Goal: Check status: Check status

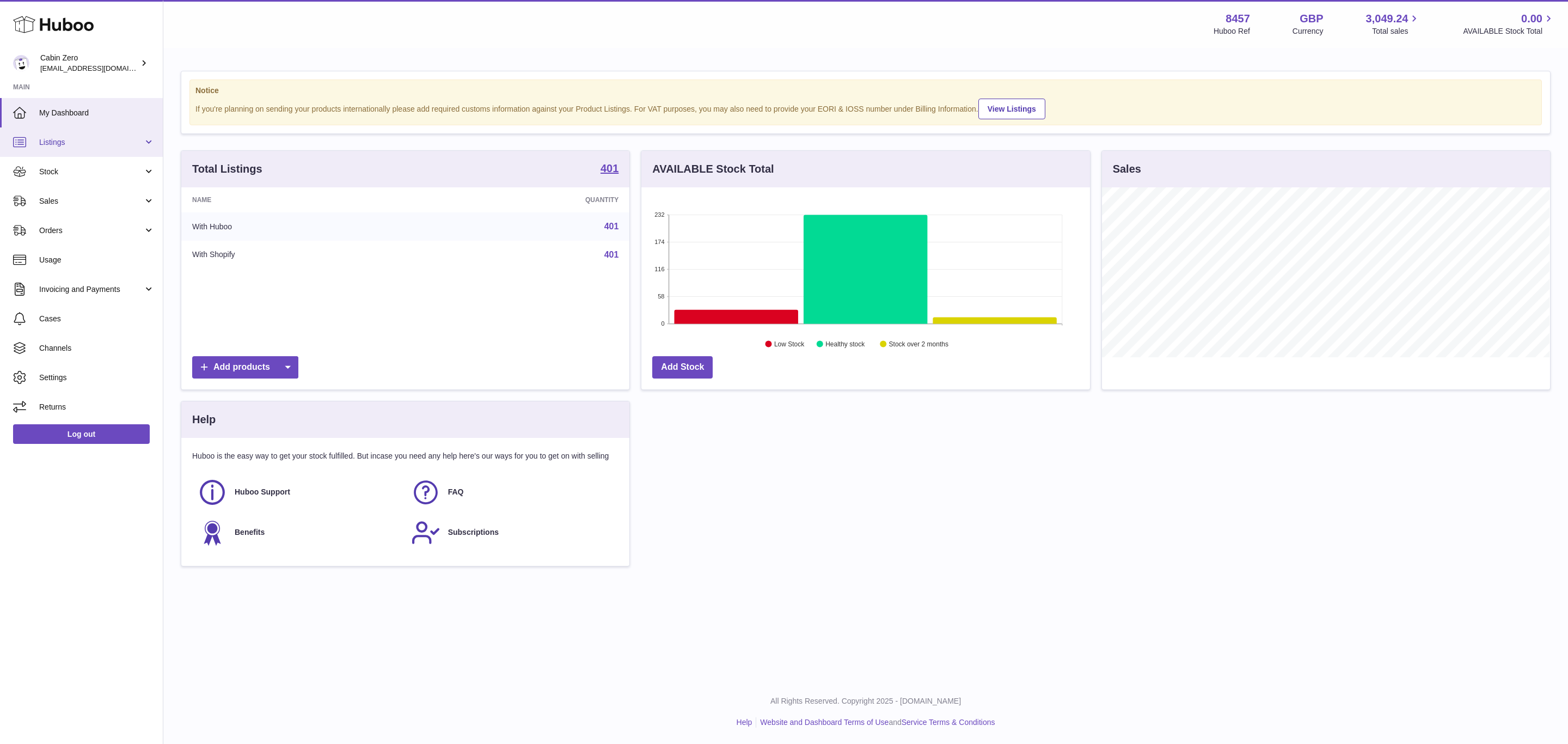
scroll to position [170, 448]
click at [118, 178] on link "Stock" at bounding box center [82, 171] width 163 height 29
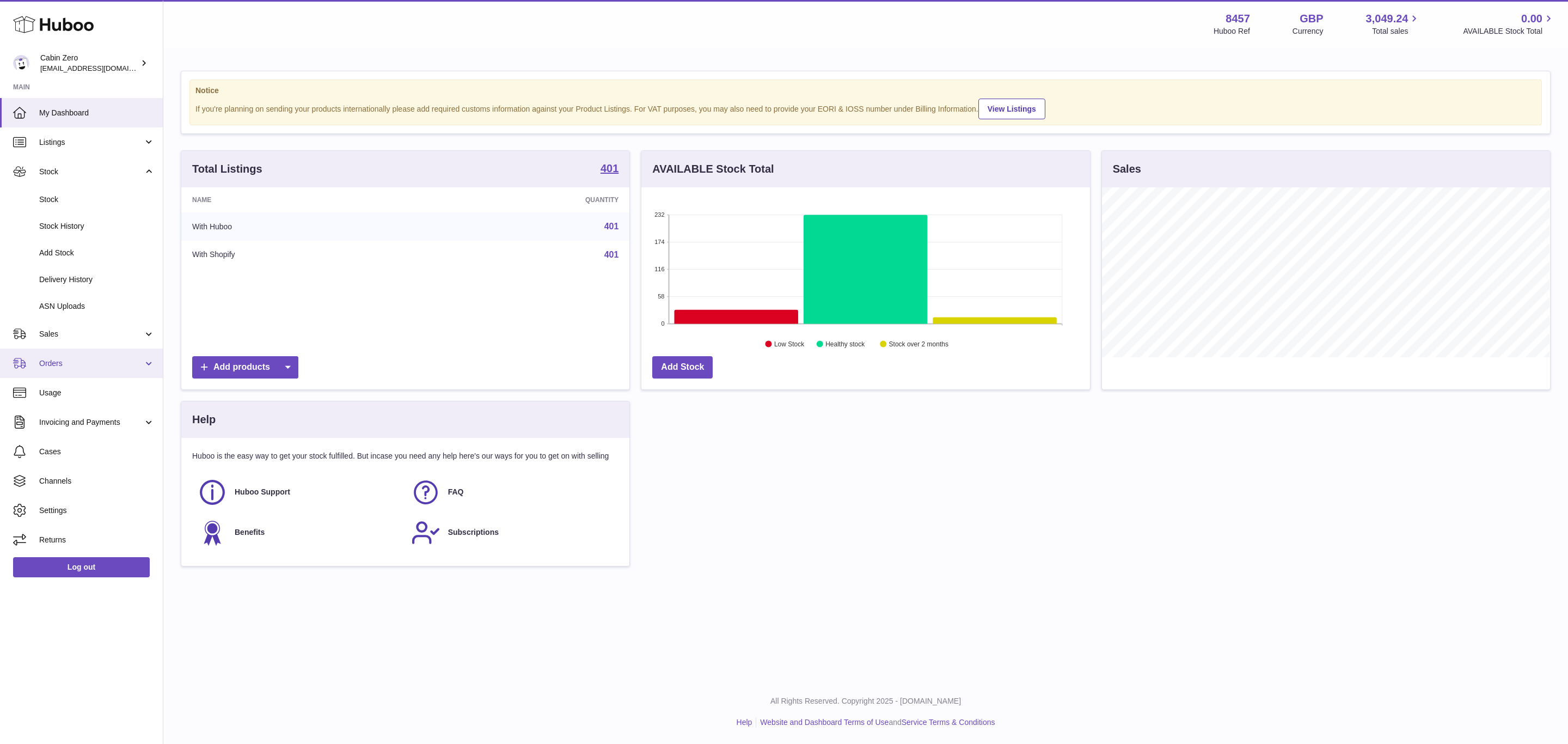
click at [59, 362] on span "Orders" at bounding box center [91, 363] width 104 height 10
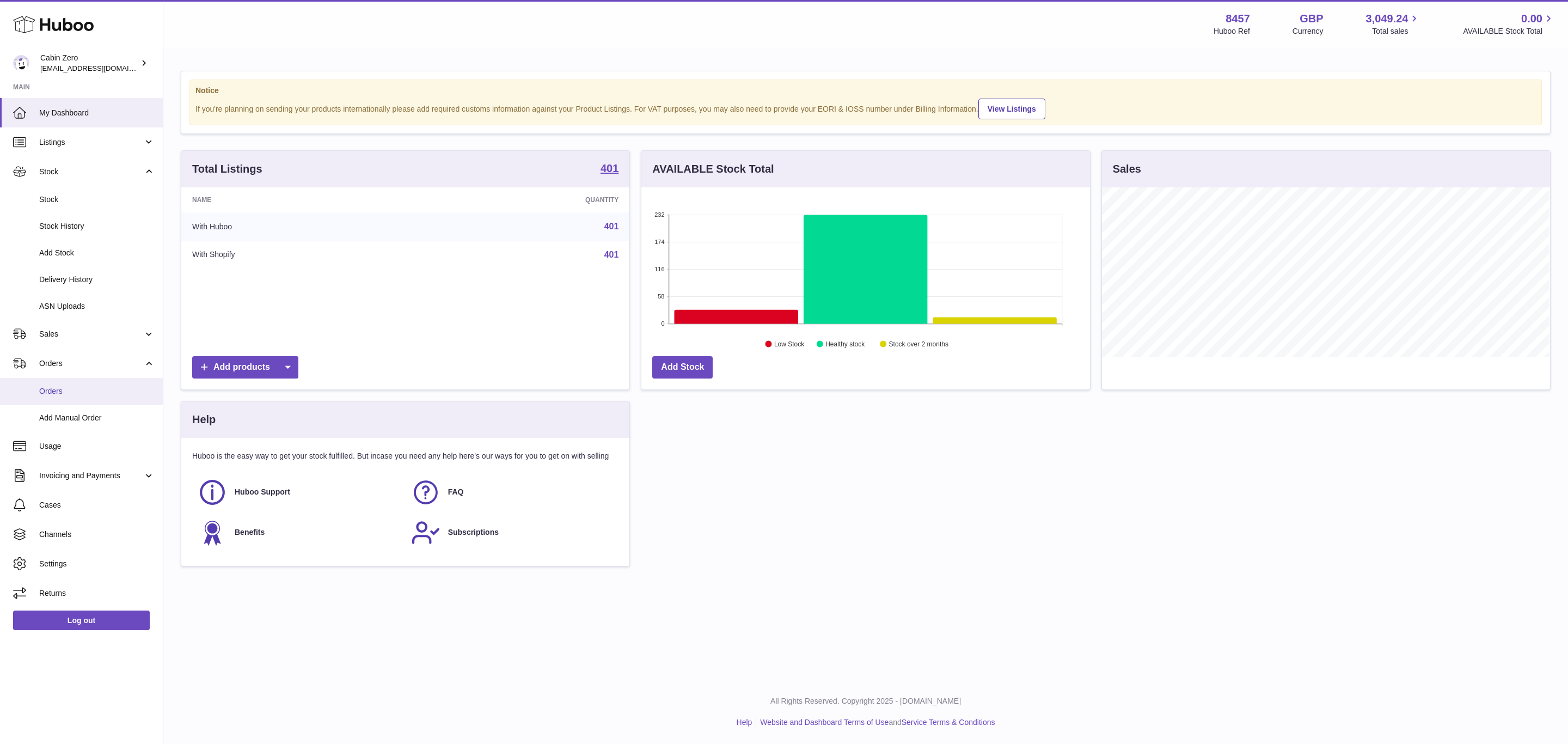
click at [73, 392] on span "Orders" at bounding box center [97, 391] width 115 height 10
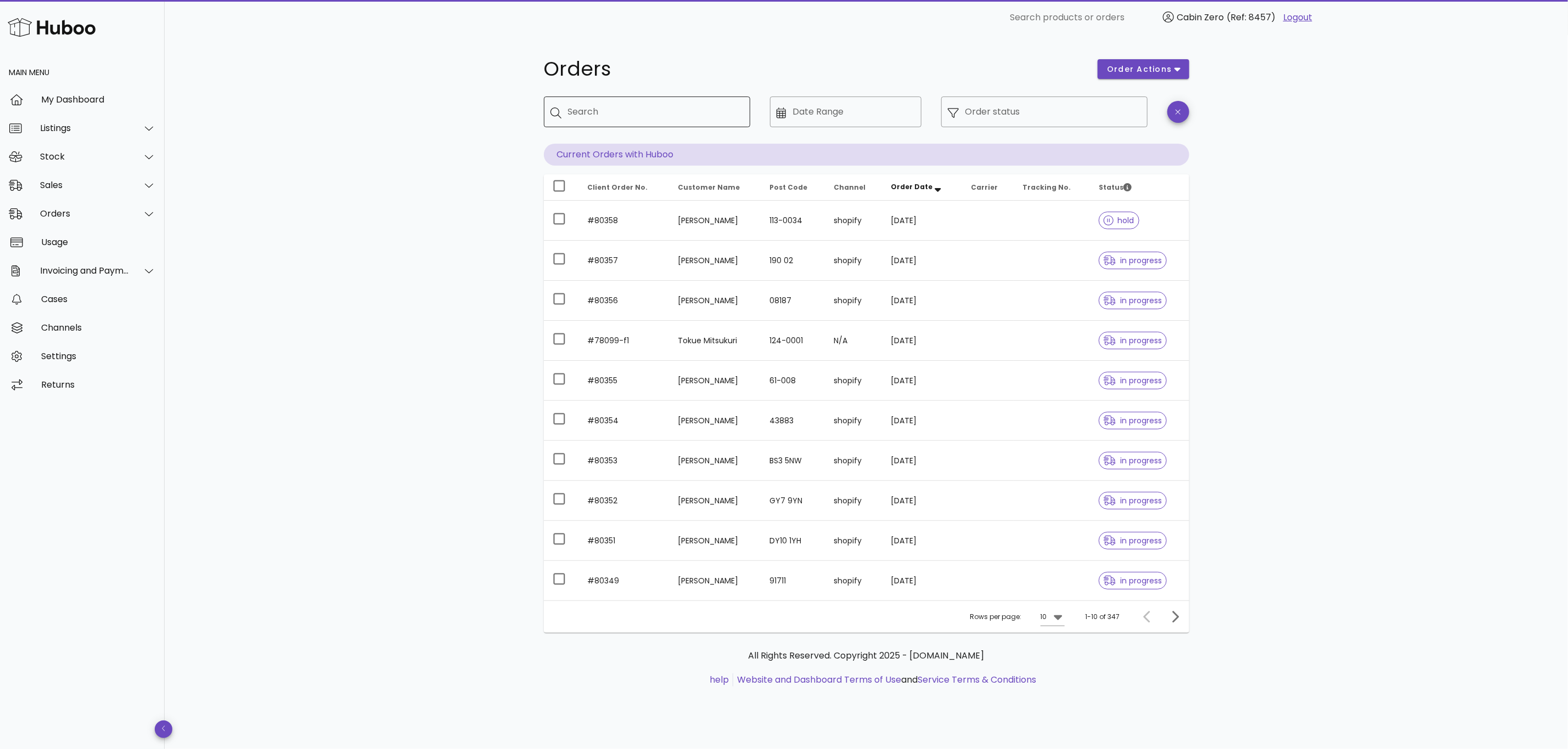
click at [644, 108] on input "Search" at bounding box center [655, 112] width 173 height 17
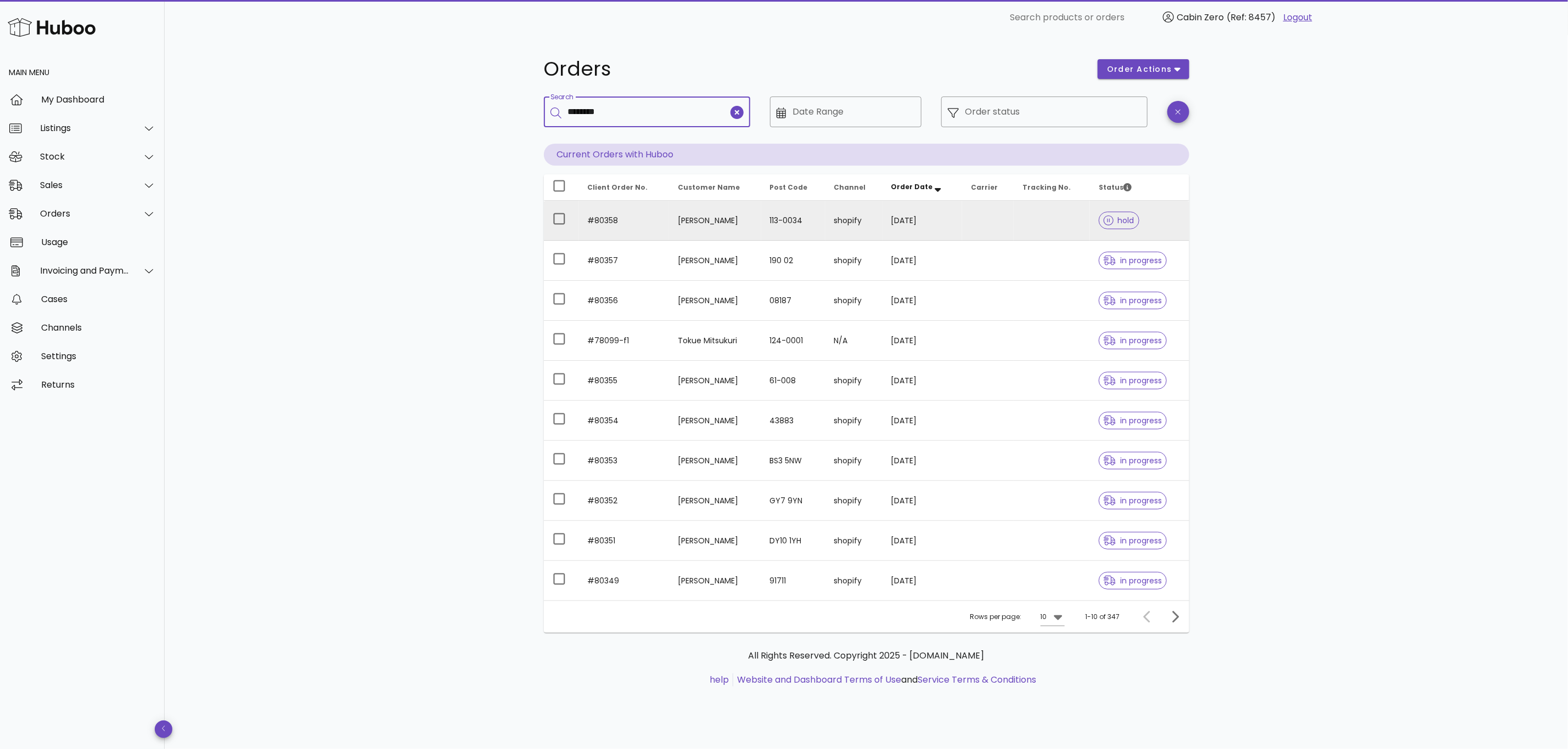
type input "********"
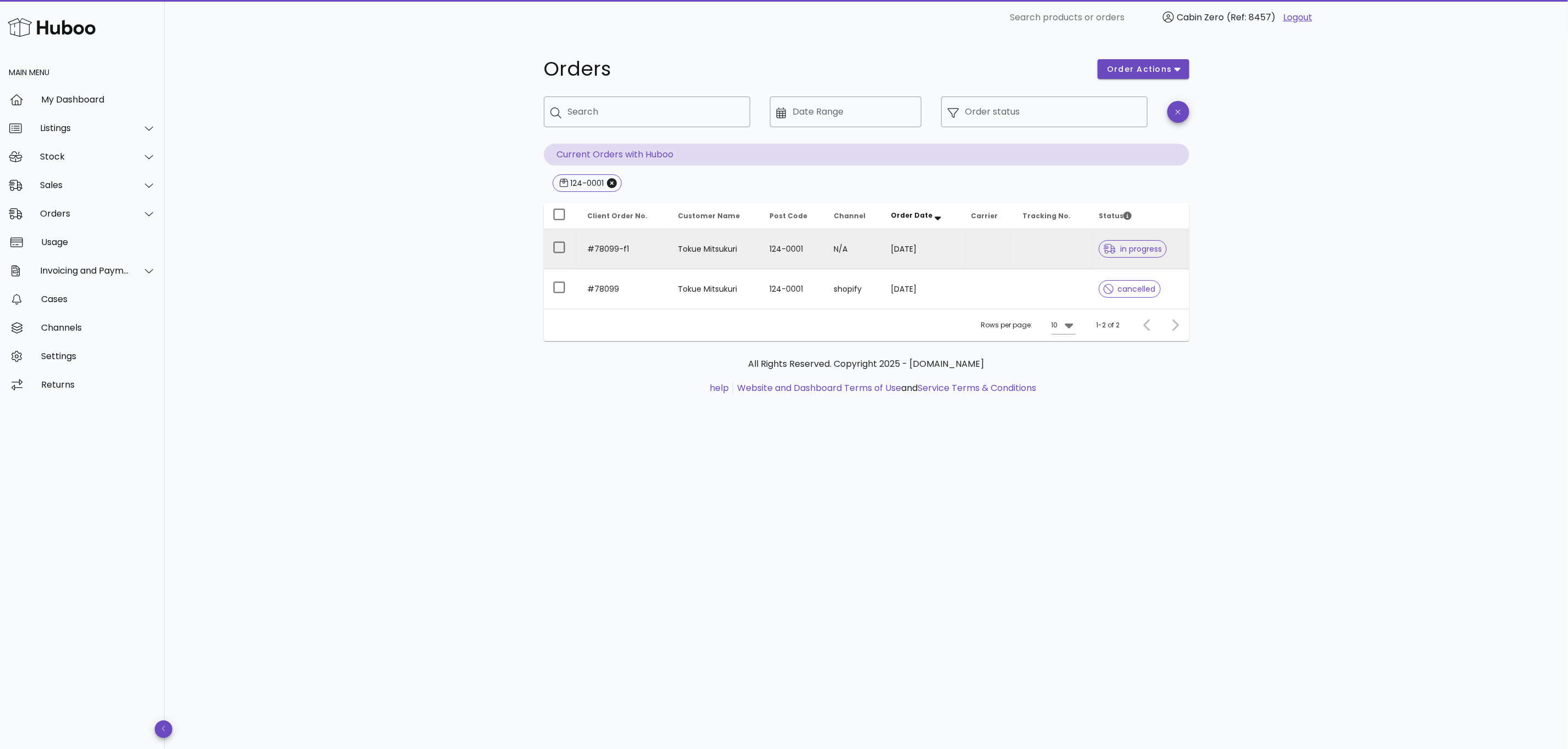
click at [763, 236] on td "124-0001" at bounding box center [793, 249] width 64 height 40
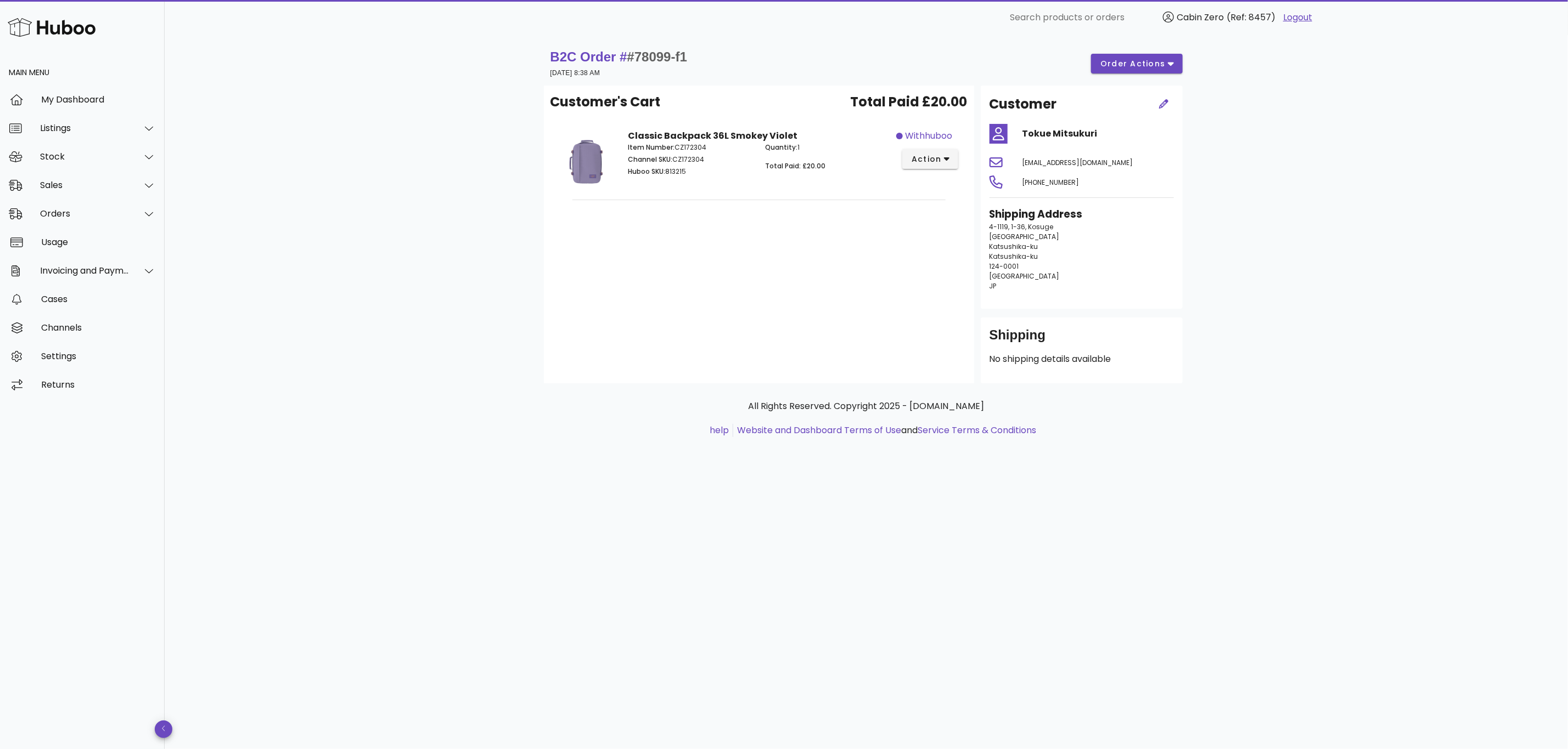
click at [751, 281] on div "Customer's Cart Total Paid £20.00 Classic Backpack 36L Smokey Violet Item Numbe…" at bounding box center [759, 234] width 430 height 298
drag, startPoint x: 697, startPoint y: 53, endPoint x: 631, endPoint y: 58, distance: 66.2
click at [631, 58] on div "B2C Order # #78099-f1 [DATE] 8:38 AM order actions" at bounding box center [866, 64] width 632 height 31
copy span "78099-f1"
